Goal: Information Seeking & Learning: Learn about a topic

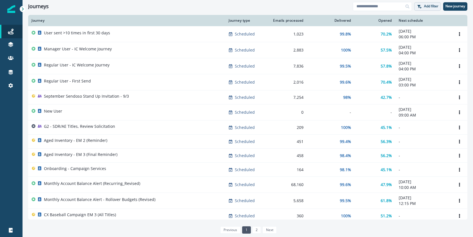
click at [431, 7] on p "Add filter" at bounding box center [431, 6] width 14 height 4
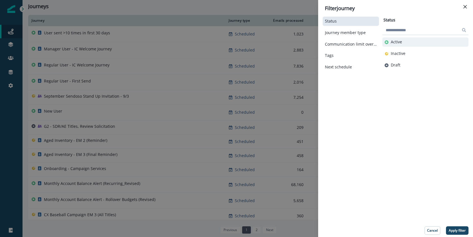
click at [403, 42] on button "Active" at bounding box center [425, 42] width 82 height 5
click at [453, 229] on p "Apply filter" at bounding box center [457, 231] width 17 height 4
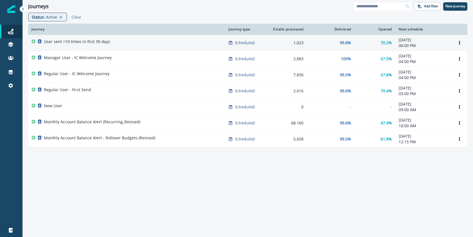
click at [90, 43] on p "User sent >10 times in first 30 days" at bounding box center [77, 42] width 66 height 6
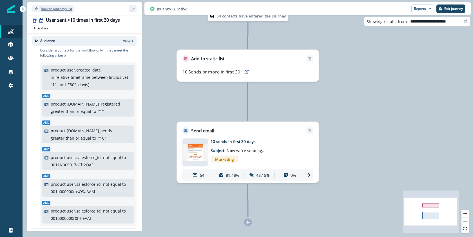
click at [53, 6] on p "Back to journeys list" at bounding box center [56, 8] width 31 height 5
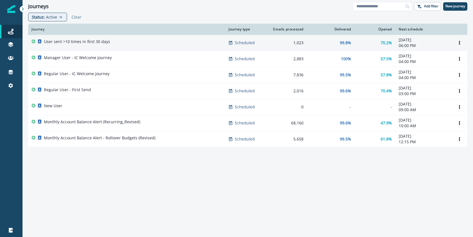
click at [66, 42] on p "User sent >10 times in first 30 days" at bounding box center [77, 42] width 66 height 6
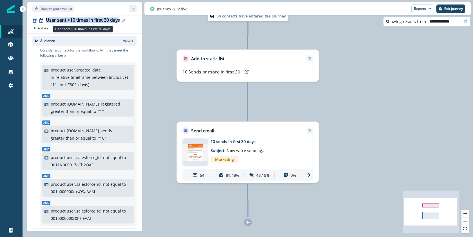
drag, startPoint x: 118, startPoint y: 21, endPoint x: 46, endPoint y: 22, distance: 71.8
click at [46, 22] on div "User sent >10 times in first 30 days" at bounding box center [83, 20] width 74 height 6
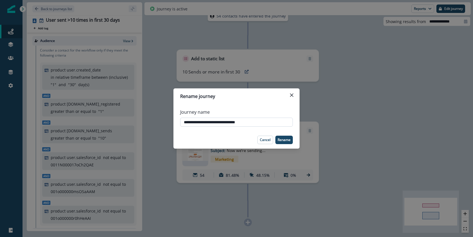
click at [213, 121] on input "**********" at bounding box center [236, 122] width 113 height 9
click at [261, 140] on p "Cancel" at bounding box center [265, 140] width 11 height 4
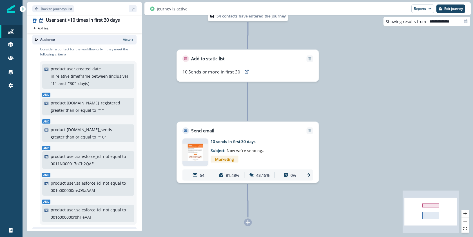
scroll to position [2, 0]
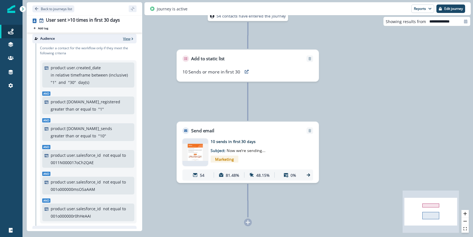
click at [123, 37] on p "View" at bounding box center [126, 38] width 7 height 5
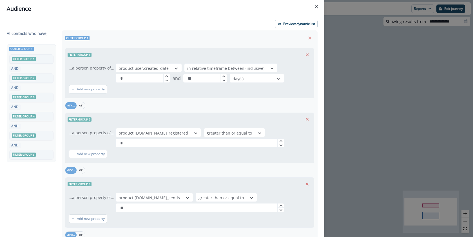
scroll to position [1, 0]
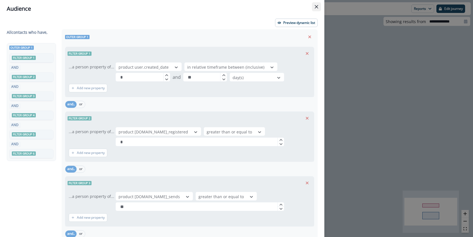
click at [317, 9] on button "Close" at bounding box center [316, 6] width 9 height 9
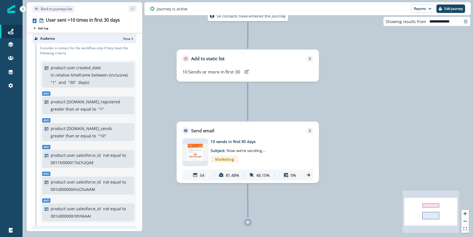
click at [196, 151] on img at bounding box center [195, 152] width 26 height 17
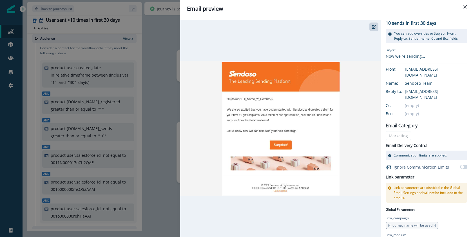
click at [153, 31] on div "Email preview 10 sends in first 30 days You can add overrides to Subject, From,…" at bounding box center [236, 118] width 473 height 237
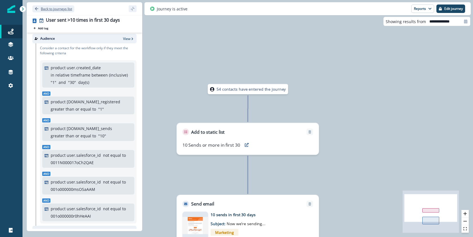
click at [38, 9] on icon "Go back" at bounding box center [36, 8] width 3 height 3
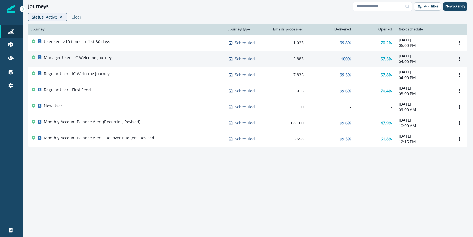
click at [88, 57] on p "Manager User - IC Welcome Journey" at bounding box center [78, 58] width 68 height 6
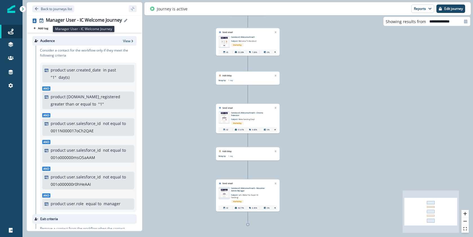
click at [82, 20] on div "Manager User - IC Welcome Journey" at bounding box center [84, 20] width 76 height 6
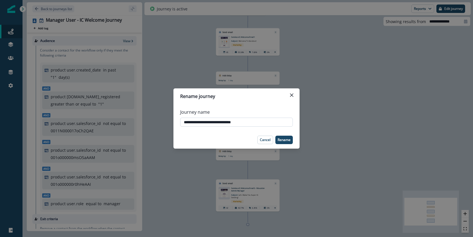
drag, startPoint x: 242, startPoint y: 122, endPoint x: 182, endPoint y: 122, distance: 59.7
click at [182, 122] on input "**********" at bounding box center [236, 122] width 113 height 9
click at [293, 96] on icon "Close" at bounding box center [291, 94] width 3 height 3
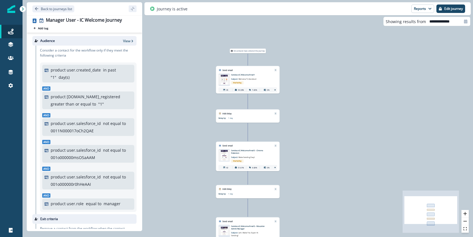
click at [223, 81] on img at bounding box center [224, 80] width 12 height 10
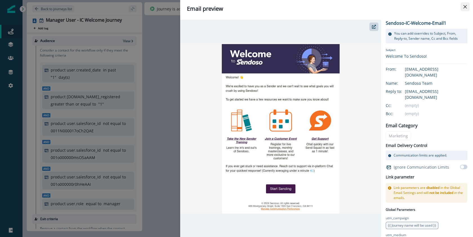
click at [465, 6] on icon "Close" at bounding box center [464, 6] width 3 height 3
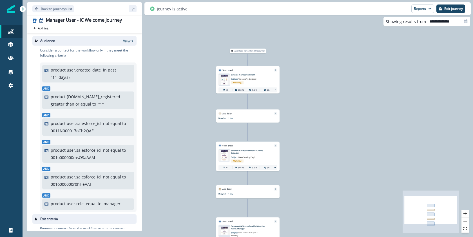
click at [223, 155] on img at bounding box center [224, 155] width 12 height 10
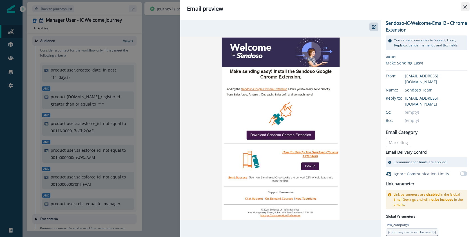
click at [464, 5] on icon "Close" at bounding box center [464, 6] width 3 height 3
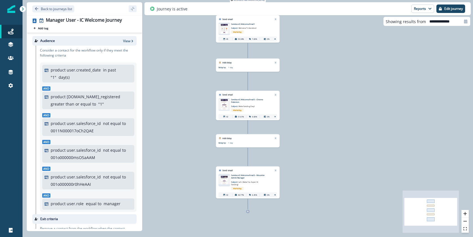
click at [226, 180] on img at bounding box center [224, 180] width 12 height 8
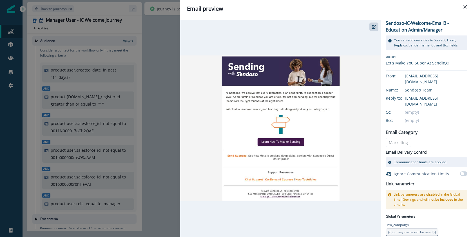
click at [158, 45] on div "Email preview Sendoso-IC-Welcome-Email3 - Education Admin/Manager You can add o…" at bounding box center [236, 118] width 473 height 237
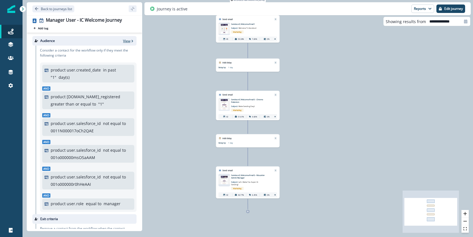
click at [124, 43] on p "View" at bounding box center [126, 41] width 7 height 5
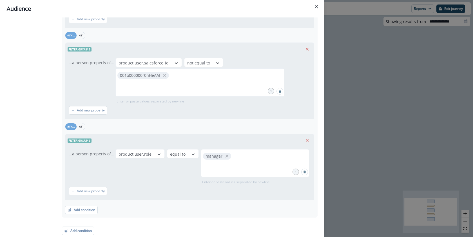
scroll to position [307, 0]
click at [317, 3] on button "Close" at bounding box center [316, 6] width 9 height 9
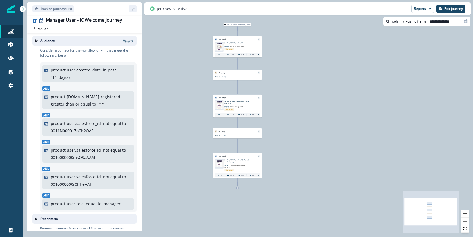
click at [244, 42] on p "Sendoso-IC-Welcome-Email1" at bounding box center [239, 43] width 31 height 2
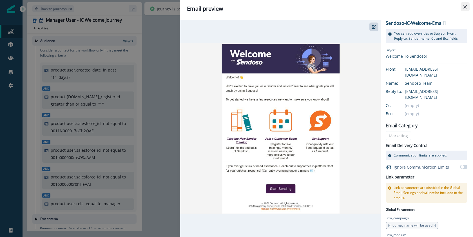
click at [466, 6] on icon "Close" at bounding box center [464, 6] width 3 height 3
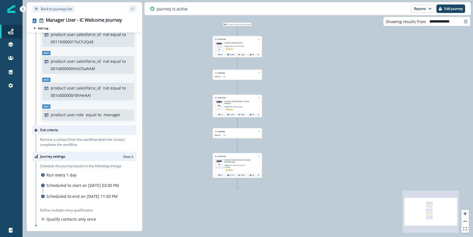
scroll to position [101, 0]
click at [36, 8] on icon "Go back" at bounding box center [37, 9] width 4 height 4
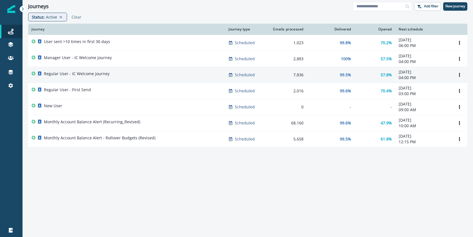
click at [63, 75] on p "Regular User - IC Welcome Journey" at bounding box center [77, 74] width 66 height 6
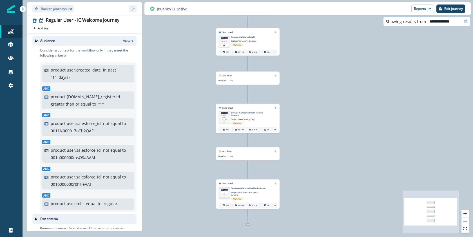
scroll to position [1, 0]
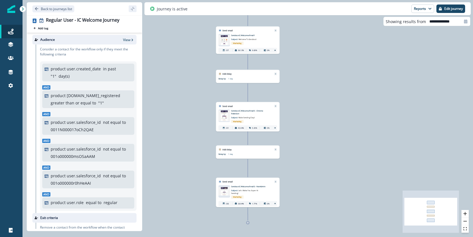
click at [223, 38] on img at bounding box center [224, 40] width 12 height 10
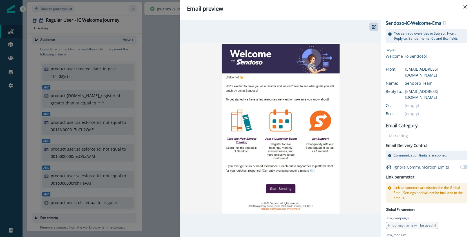
click at [160, 49] on div "Email preview Sendoso-IC-Welcome-Email1 You can add overrides to Subject, From,…" at bounding box center [236, 118] width 473 height 237
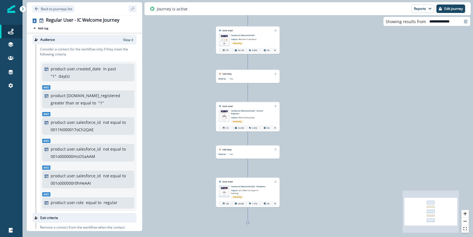
click at [222, 116] on img at bounding box center [224, 116] width 12 height 10
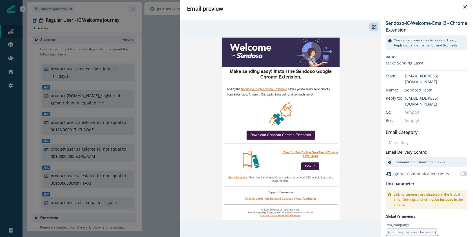
click at [161, 115] on div "Email preview Sendoso-IC-Welcome-Email2 - Chrome Extension You can add override…" at bounding box center [236, 118] width 473 height 237
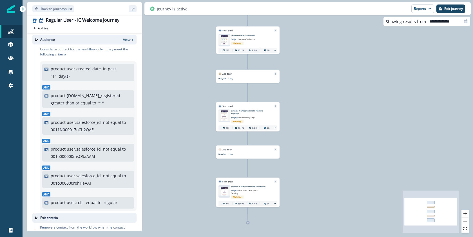
click at [222, 192] on img at bounding box center [224, 191] width 12 height 8
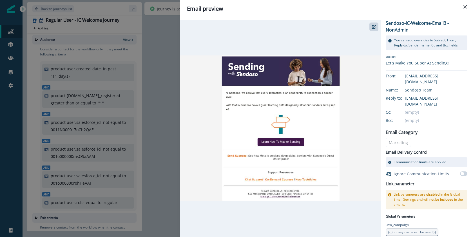
click at [169, 148] on div "Email preview Sendoso-IC-Welcome-Email3 - NonAdmin You can add overrides to Sub…" at bounding box center [236, 118] width 473 height 237
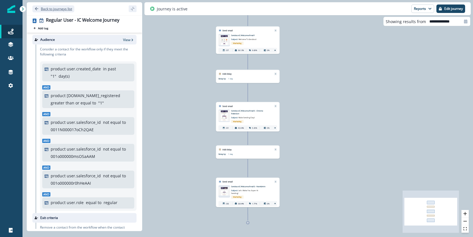
click at [37, 8] on icon "Go back" at bounding box center [37, 9] width 4 height 4
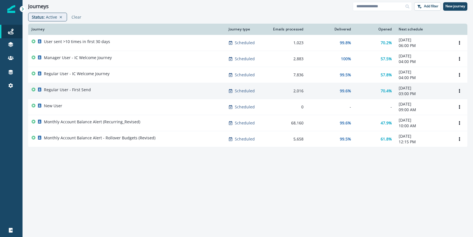
click at [71, 91] on p "Regular User - First Send" at bounding box center [67, 90] width 47 height 6
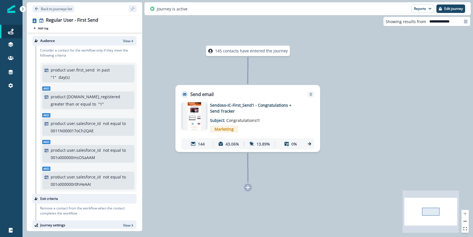
click at [191, 118] on img at bounding box center [194, 116] width 23 height 28
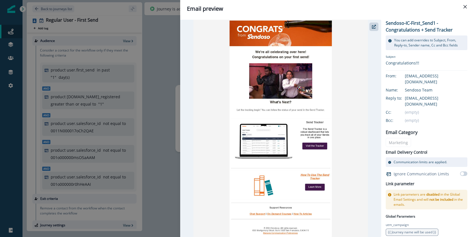
click at [249, 131] on img at bounding box center [280, 128] width 175 height 217
click at [158, 44] on div "Email preview Sendoso-IC-First_Send1 - Congratulations + Send Tracker You can a…" at bounding box center [236, 118] width 473 height 237
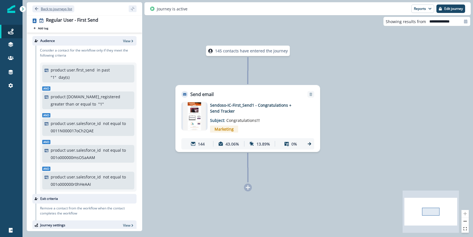
click at [39, 10] on button "Back to journeys list" at bounding box center [53, 8] width 42 height 7
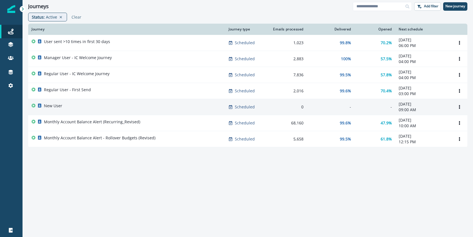
click at [57, 105] on p "New User" at bounding box center [53, 106] width 18 height 6
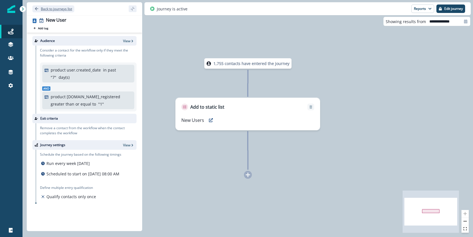
click at [52, 10] on p "Back to journeys list" at bounding box center [56, 8] width 31 height 5
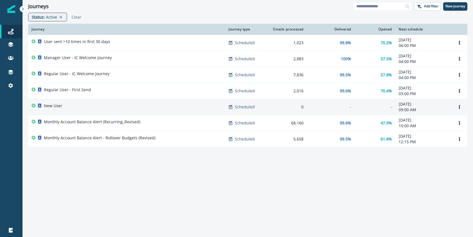
click at [52, 106] on p "New User" at bounding box center [53, 106] width 18 height 6
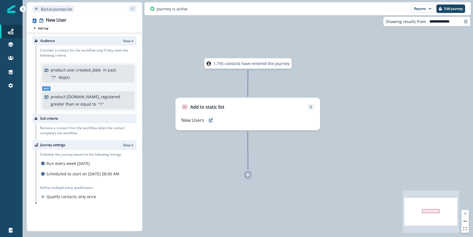
click at [43, 9] on p "Back to journeys list" at bounding box center [56, 8] width 31 height 5
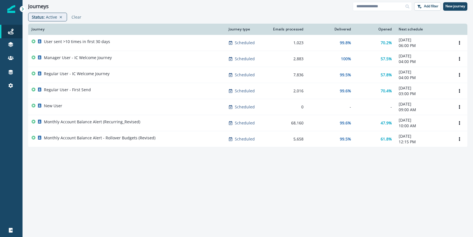
click at [227, 198] on div "Journey Journey type Emails processed Delivered Opened Next schedule User sent …" at bounding box center [248, 129] width 450 height 211
click at [214, 176] on div "Journey Journey type Emails processed Delivered Opened Next schedule User sent …" at bounding box center [248, 129] width 450 height 211
click at [424, 176] on div "Journey Journey type Emails processed Delivered Opened Next schedule User sent …" at bounding box center [248, 129] width 450 height 211
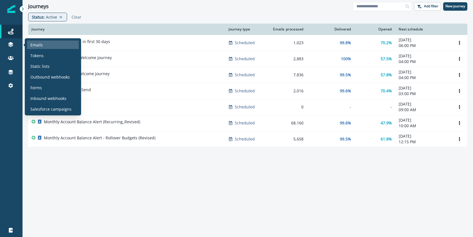
click at [32, 44] on p "Emails" at bounding box center [36, 45] width 12 height 6
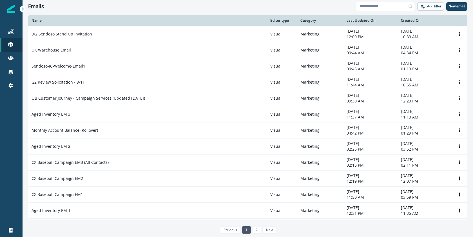
scroll to position [288, 0]
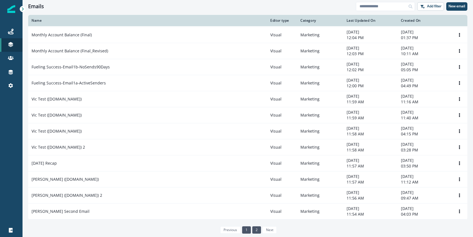
click at [255, 229] on link "2" at bounding box center [256, 229] width 9 height 7
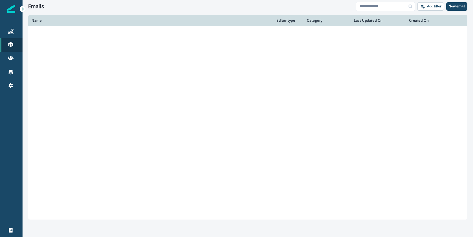
scroll to position [64, 0]
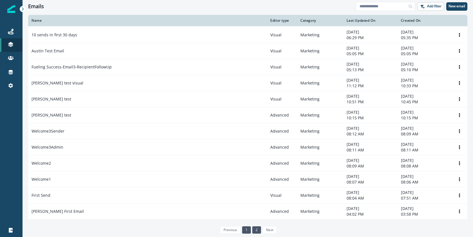
click at [248, 230] on link "1" at bounding box center [246, 229] width 9 height 7
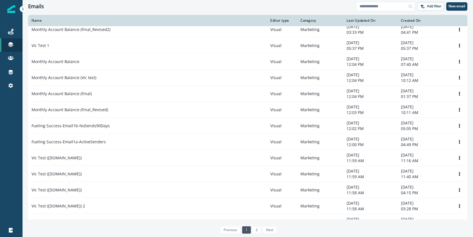
scroll to position [288, 0]
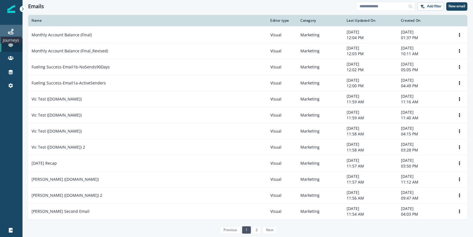
click at [13, 32] on icon at bounding box center [11, 32] width 6 height 6
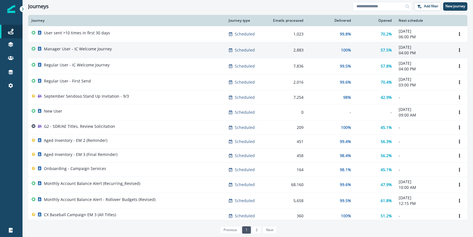
click at [64, 49] on p "Manager User - IC Welcome Journey" at bounding box center [78, 49] width 68 height 6
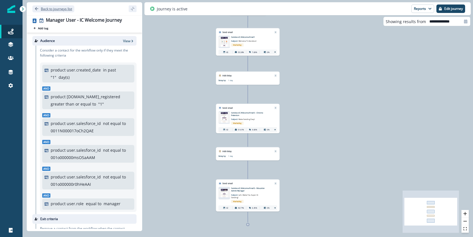
click at [44, 10] on p "Back to journeys list" at bounding box center [56, 8] width 31 height 5
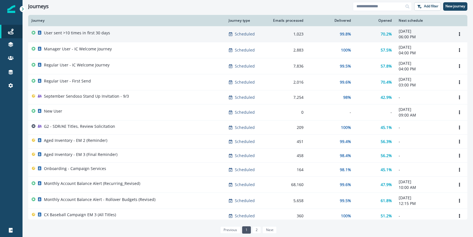
click at [65, 33] on p "User sent >10 times in first 30 days" at bounding box center [77, 33] width 66 height 6
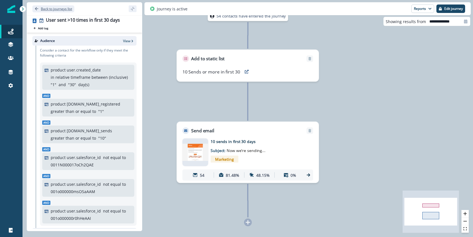
click at [40, 11] on button "Back to journeys list" at bounding box center [53, 8] width 42 height 7
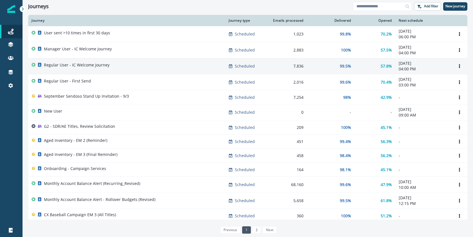
click at [64, 66] on p "Regular User - IC Welcome Journey" at bounding box center [77, 65] width 66 height 6
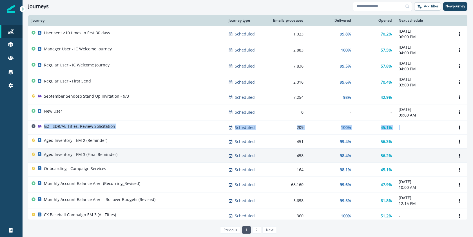
click at [200, 159] on div "Aged Inventory - EM 3 (Final Reminder)" at bounding box center [127, 156] width 190 height 8
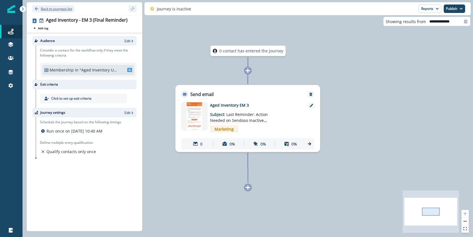
click at [49, 8] on p "Back to journeys list" at bounding box center [56, 8] width 31 height 5
